Goal: Navigation & Orientation: Find specific page/section

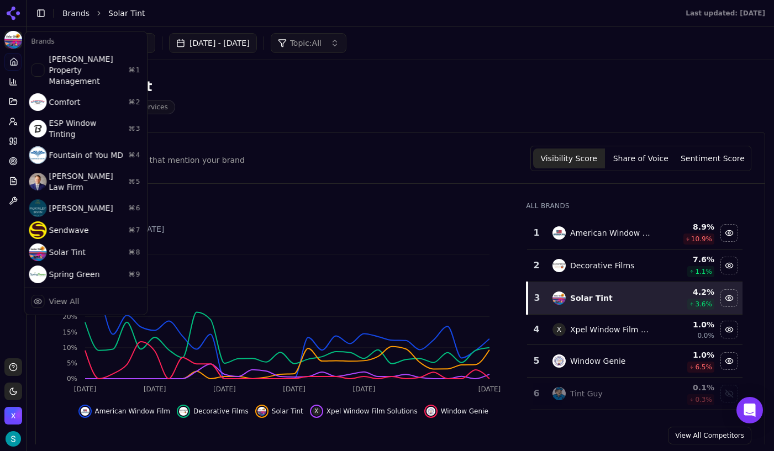
click at [287, 96] on html "Solar Tint Platform Home Competition Topics Prompts Citations Optimize Reports …" at bounding box center [387, 225] width 774 height 451
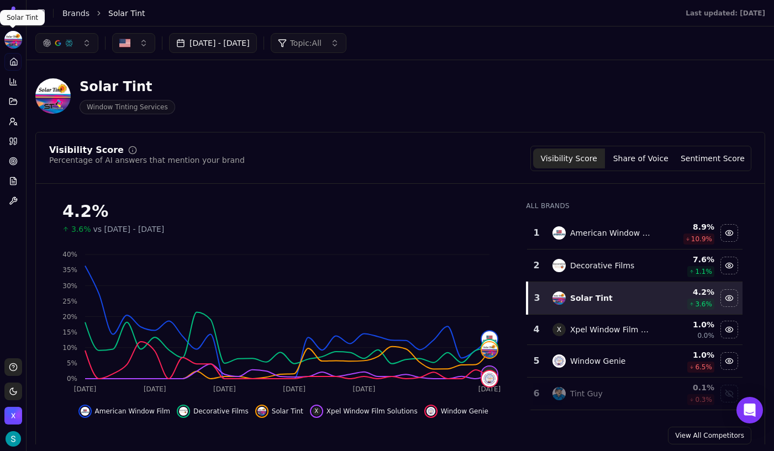
click at [18, 35] on html "Solar Tint Platform Home Competition Topics Prompts Citations Optimize Reports …" at bounding box center [387, 225] width 774 height 451
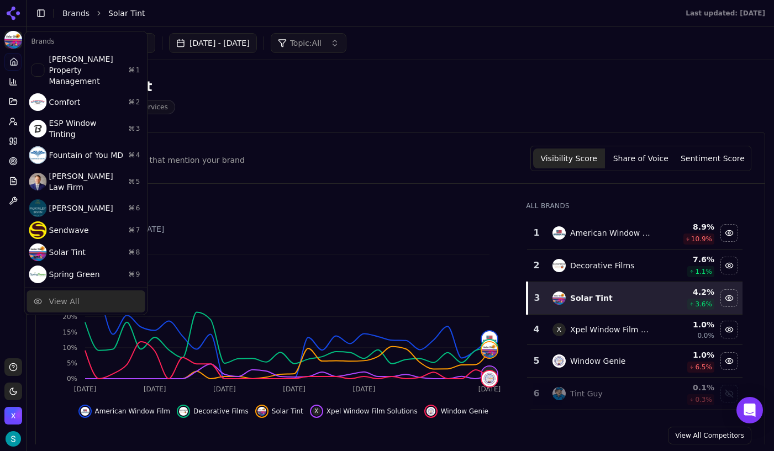
click at [66, 296] on div "View All" at bounding box center [64, 301] width 30 height 11
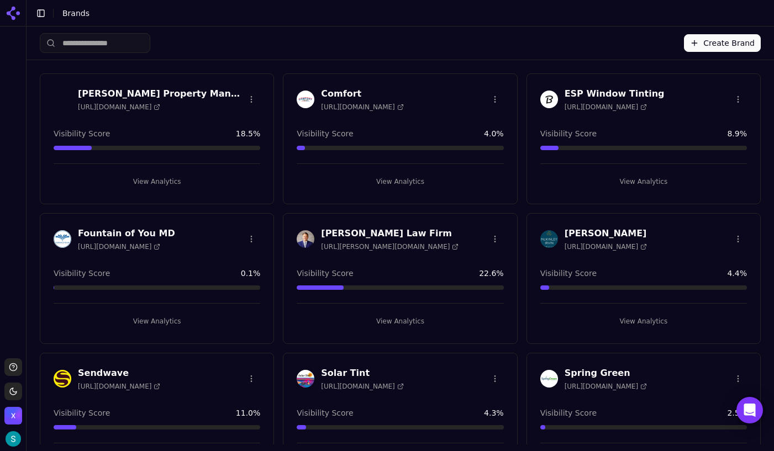
scroll to position [179, 0]
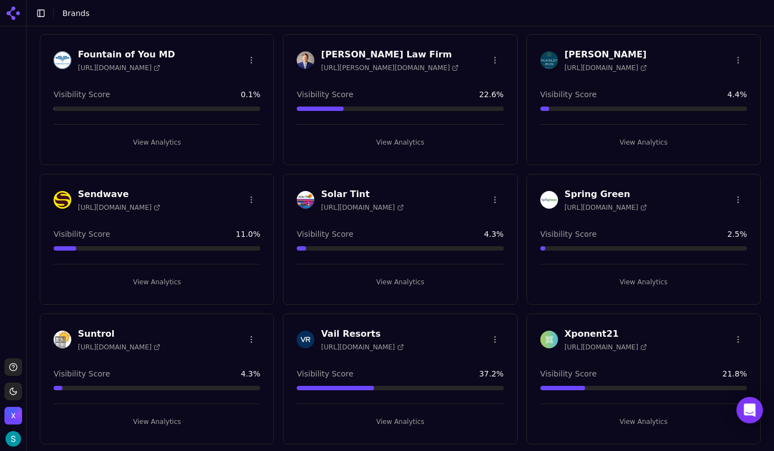
click at [596, 334] on h3 "Xponent21" at bounding box center [606, 334] width 82 height 13
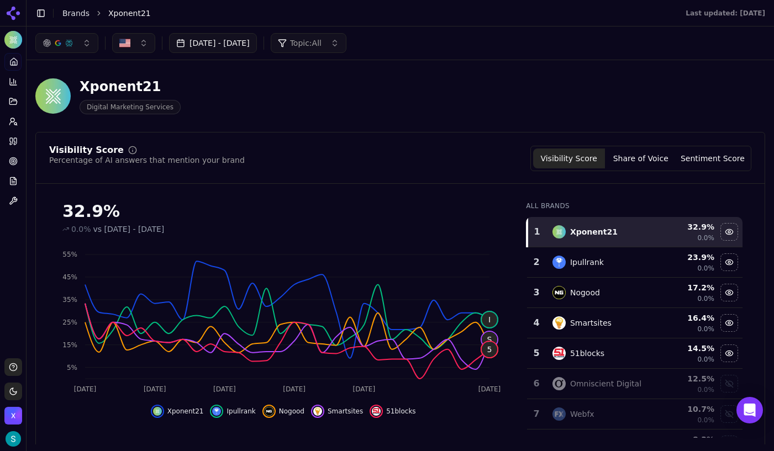
click at [478, 17] on li "Xponent21" at bounding box center [385, 13] width 555 height 11
click at [482, 12] on li "Xponent21" at bounding box center [385, 13] width 555 height 11
click at [492, 12] on li "Xponent21" at bounding box center [385, 13] width 555 height 11
click at [492, 10] on li "Xponent21" at bounding box center [385, 13] width 555 height 11
click at [496, 11] on li "Xponent21" at bounding box center [385, 13] width 555 height 11
